Goal: Information Seeking & Learning: Learn about a topic

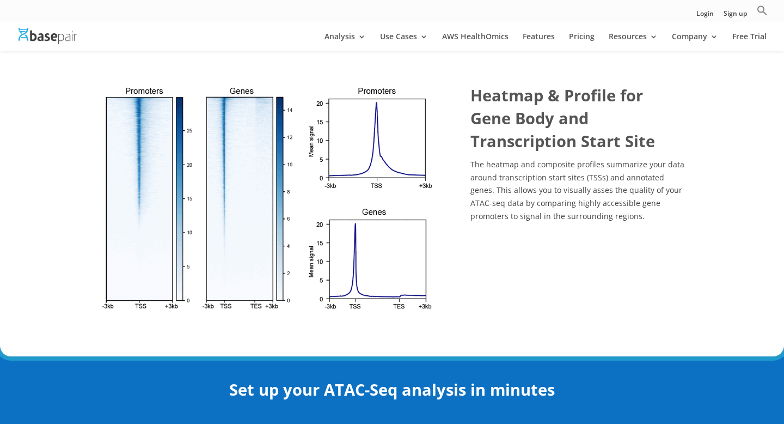
scroll to position [1823, 0]
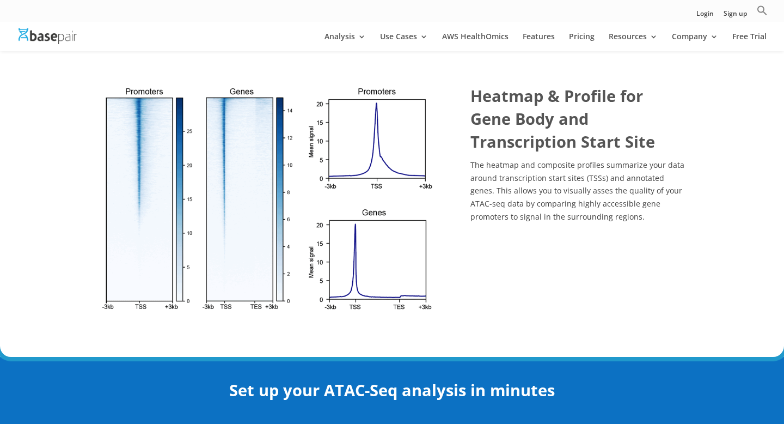
click at [514, 110] on strong "Heatmap & Profile for Gene Body and Transcription Start Site" at bounding box center [562, 118] width 185 height 67
click at [497, 172] on p "The heatmap and composite profiles summarize your data around transcription sta…" at bounding box center [578, 190] width 216 height 65
click at [362, 210] on img at bounding box center [268, 198] width 340 height 229
click at [174, 147] on img at bounding box center [268, 198] width 340 height 229
click at [226, 182] on img at bounding box center [268, 198] width 340 height 229
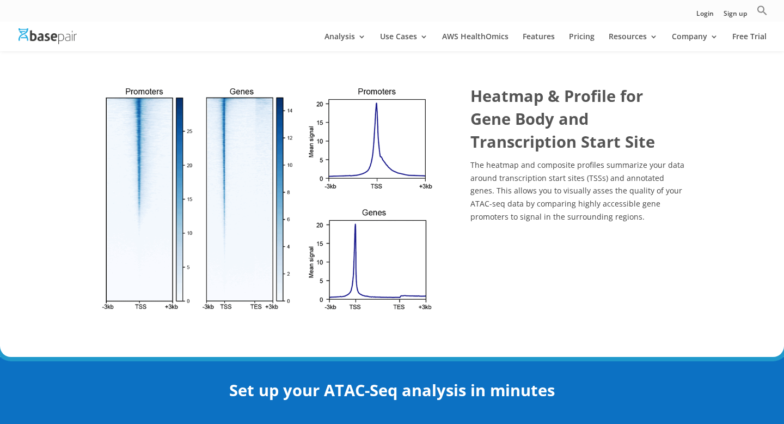
click at [116, 171] on img at bounding box center [268, 198] width 340 height 229
click at [228, 209] on img at bounding box center [268, 198] width 340 height 229
click at [347, 251] on img at bounding box center [268, 198] width 340 height 229
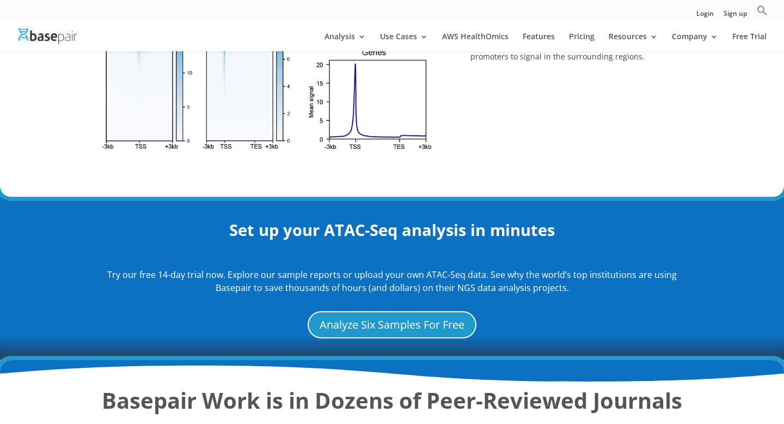
scroll to position [1985, 0]
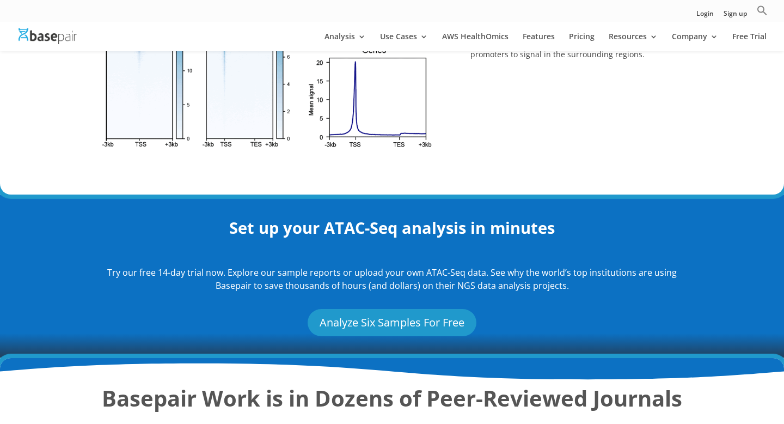
click at [378, 330] on link "Analyze Six Samples For Free" at bounding box center [392, 322] width 169 height 27
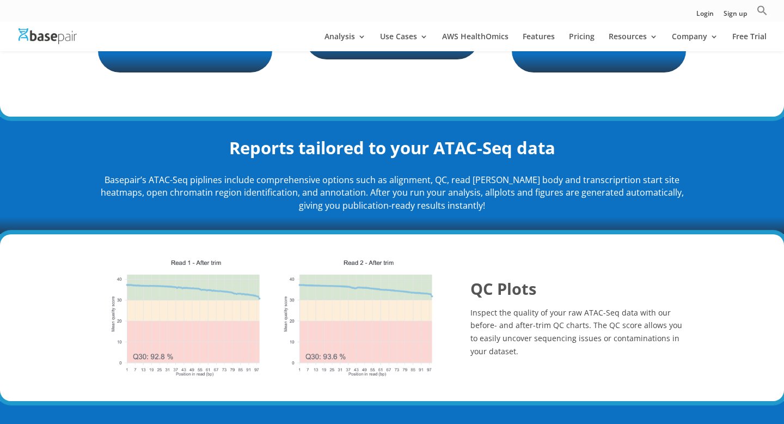
scroll to position [415, 0]
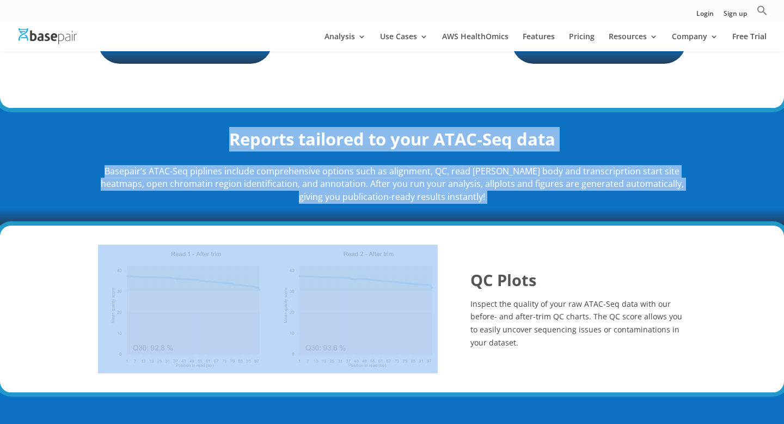
drag, startPoint x: 404, startPoint y: 96, endPoint x: 394, endPoint y: 245, distance: 149.6
click at [388, 225] on div "QC Plots Inspect the quality of your raw ATAC-Seq data with our before- and aft…" at bounding box center [392, 308] width 588 height 167
drag, startPoint x: 388, startPoint y: 225, endPoint x: 383, endPoint y: 93, distance: 132.4
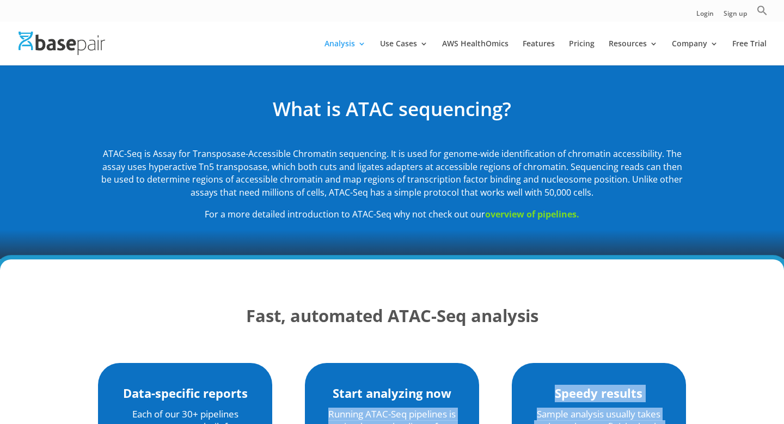
scroll to position [0, 0]
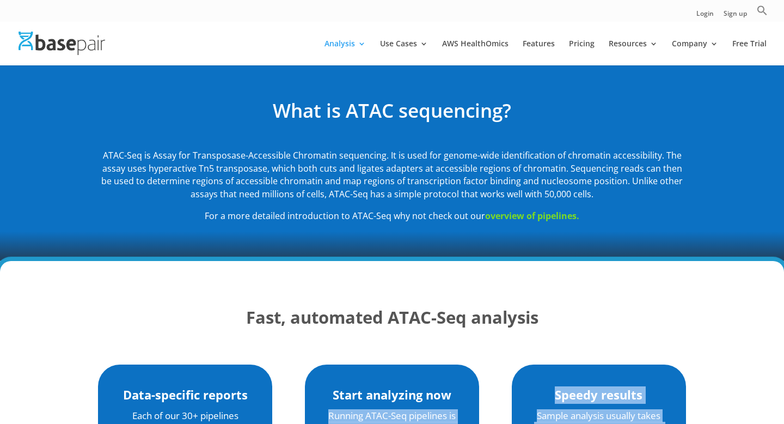
click at [395, 182] on p "ATAC-Seq is Assay for Transposase-Accessible Chromatin sequencing. It is used f…" at bounding box center [392, 179] width 588 height 60
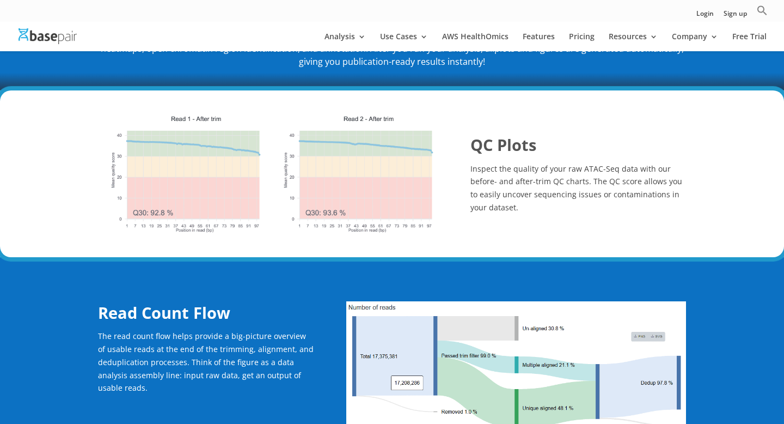
scroll to position [554, 0]
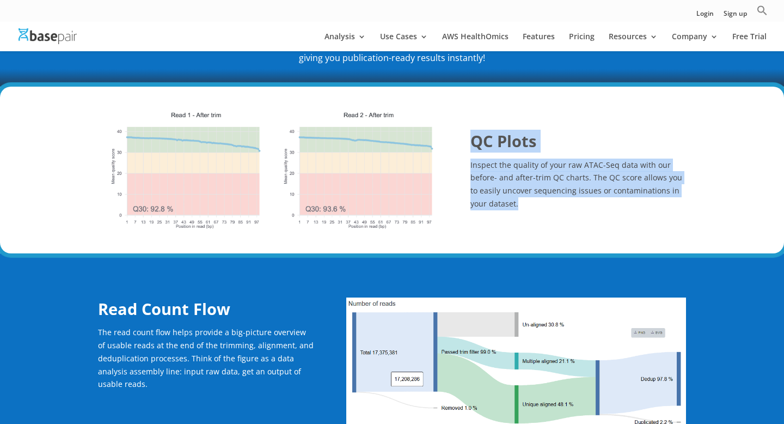
drag, startPoint x: 499, startPoint y: 219, endPoint x: 493, endPoint y: 125, distance: 94.4
click at [493, 125] on div "QC Plots Inspect the quality of your raw ATAC-Seq data with our before- and aft…" at bounding box center [392, 170] width 588 height 167
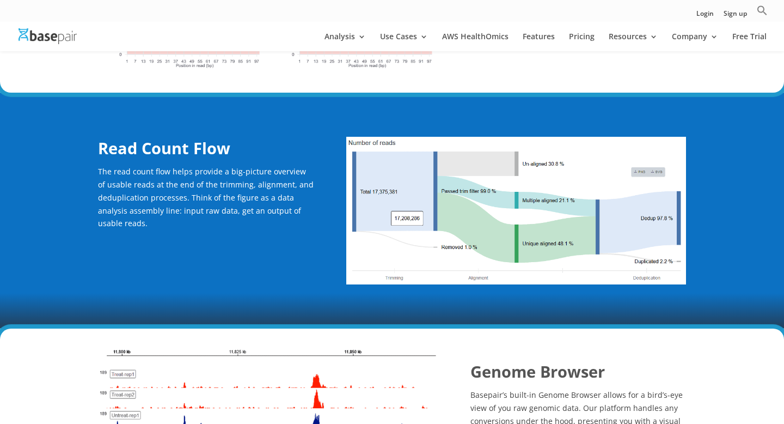
scroll to position [714, 0]
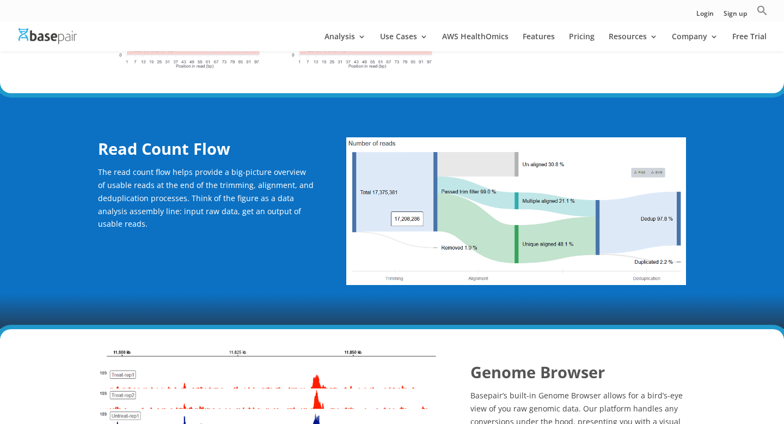
click at [288, 265] on div "Read Count Flow The read count flow helps provide a big-picture overview of usa…" at bounding box center [392, 211] width 588 height 177
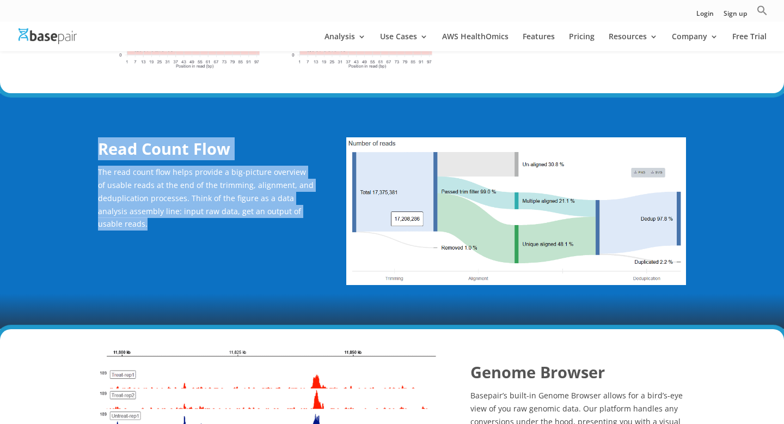
drag, startPoint x: 237, startPoint y: 278, endPoint x: 227, endPoint y: 131, distance: 147.4
click at [227, 131] on div "Read Count Flow The read count flow helps provide a big-picture overview of usa…" at bounding box center [392, 211] width 588 height 177
click at [83, 258] on div "Read Count Flow The read count flow helps provide a big-picture overview of usa…" at bounding box center [392, 211] width 784 height 236
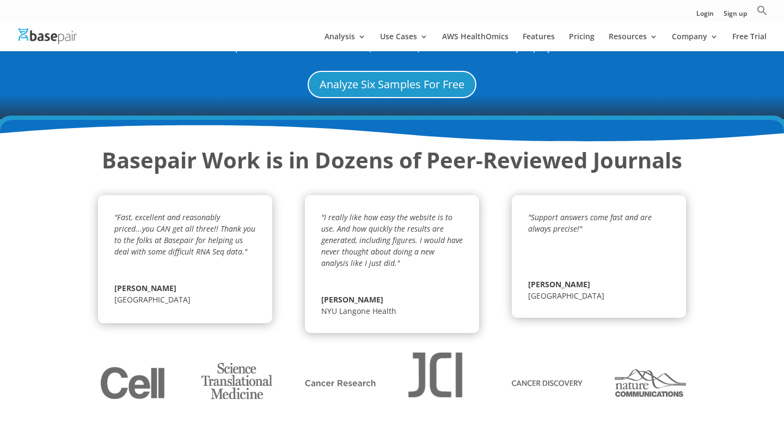
scroll to position [2222, 0]
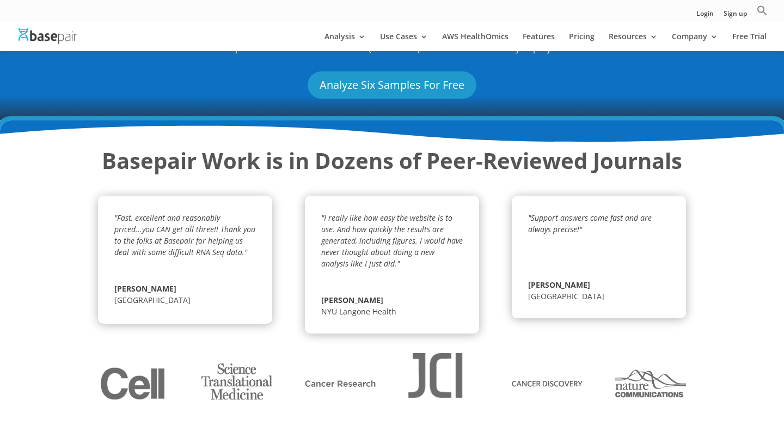
click at [355, 94] on link "Analyze Six Samples For Free" at bounding box center [392, 84] width 169 height 27
click at [731, 17] on link "Sign up" at bounding box center [735, 15] width 23 height 11
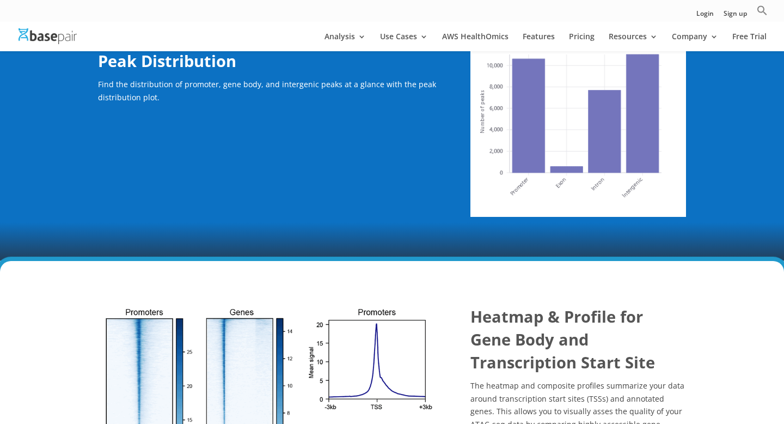
scroll to position [1571, 0]
